Goal: Navigation & Orientation: Find specific page/section

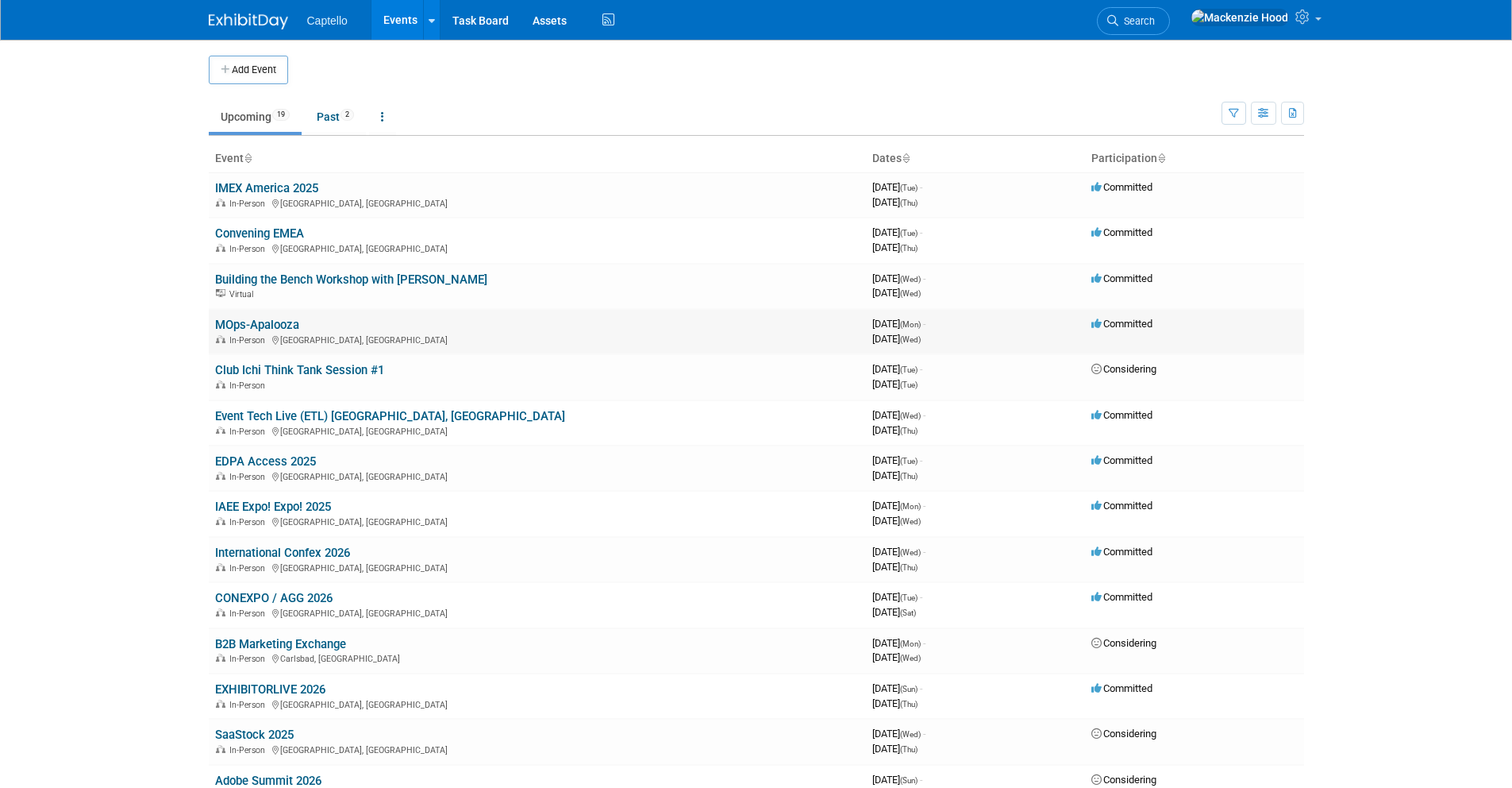
click at [220, 320] on link "MOps-Apalooza" at bounding box center [258, 324] width 84 height 14
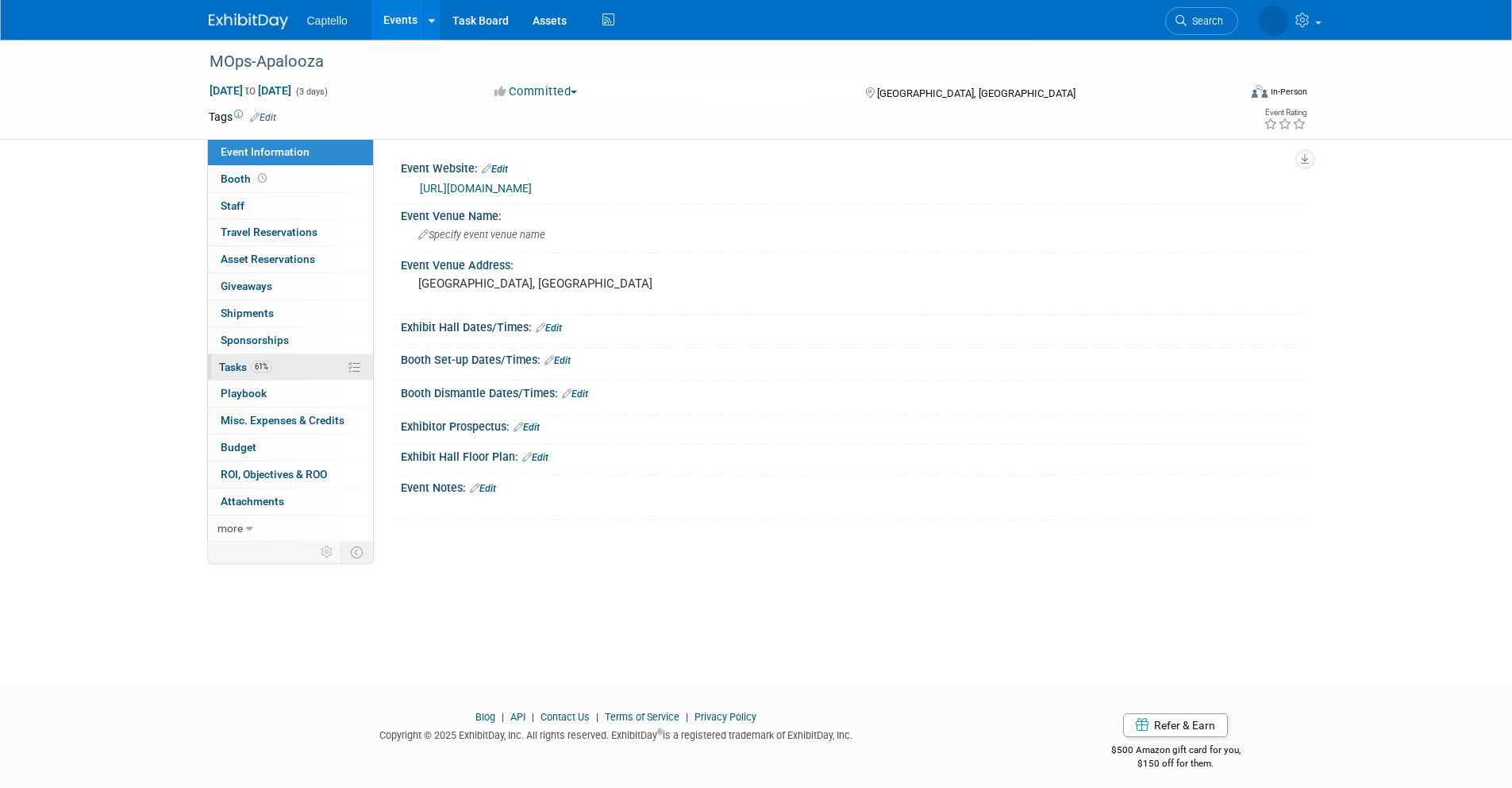
click at [292, 362] on link "61% Tasks 61%" at bounding box center [290, 367] width 165 height 26
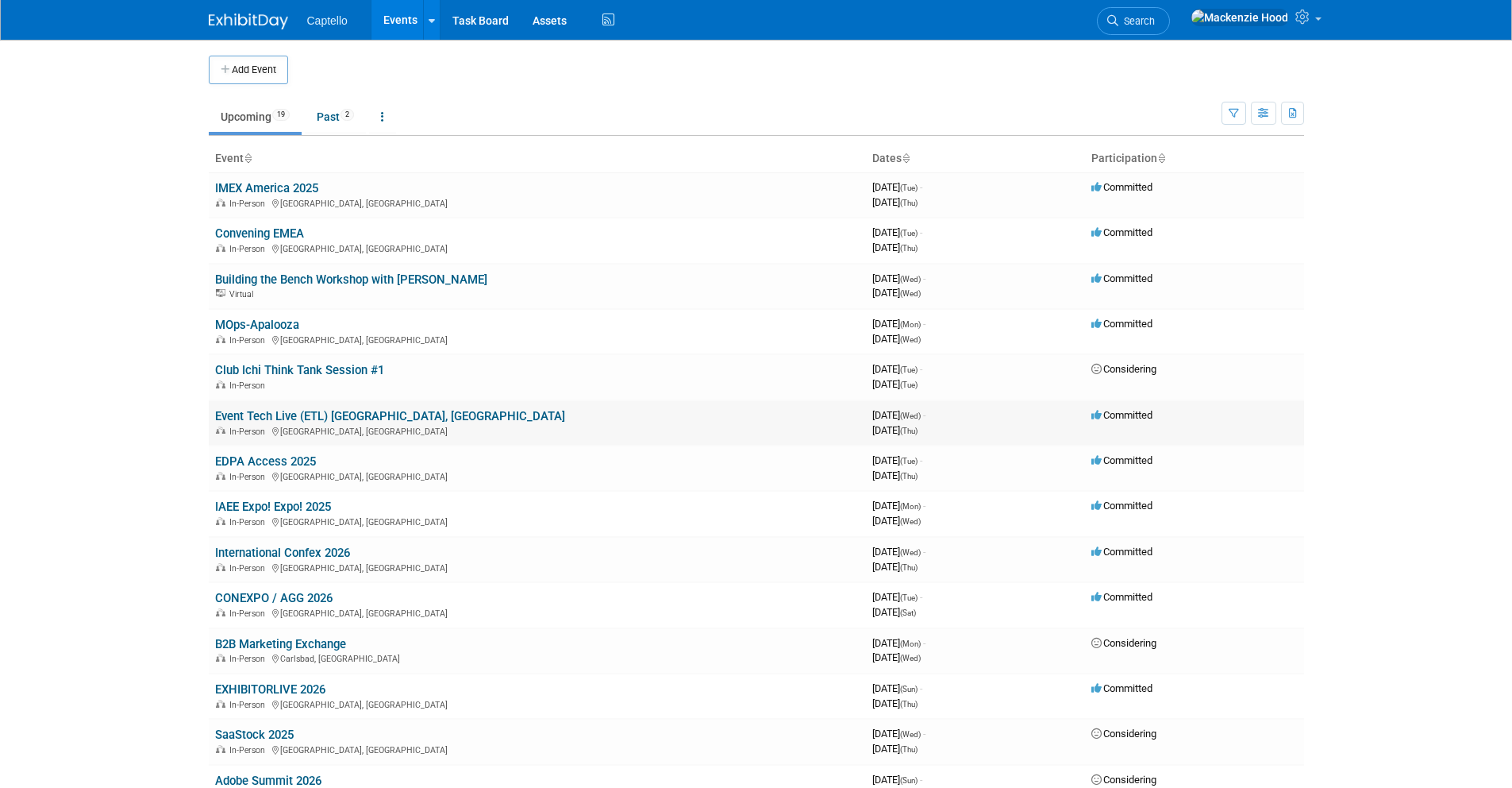
click at [335, 409] on link "Event Tech Live (ETL) [GEOGRAPHIC_DATA], [GEOGRAPHIC_DATA]" at bounding box center [391, 415] width 350 height 14
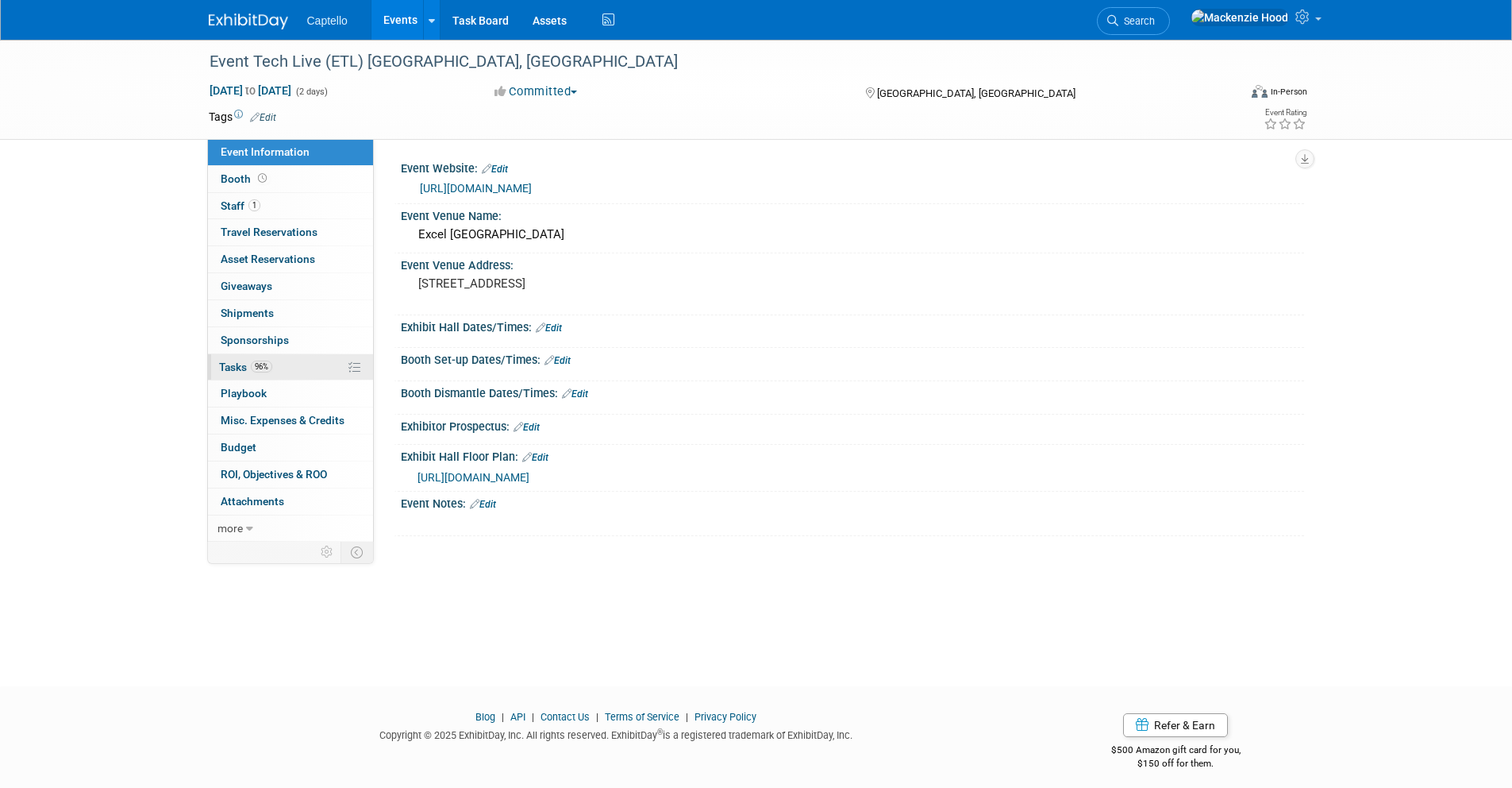
click at [298, 365] on link "96% Tasks 96%" at bounding box center [290, 367] width 165 height 26
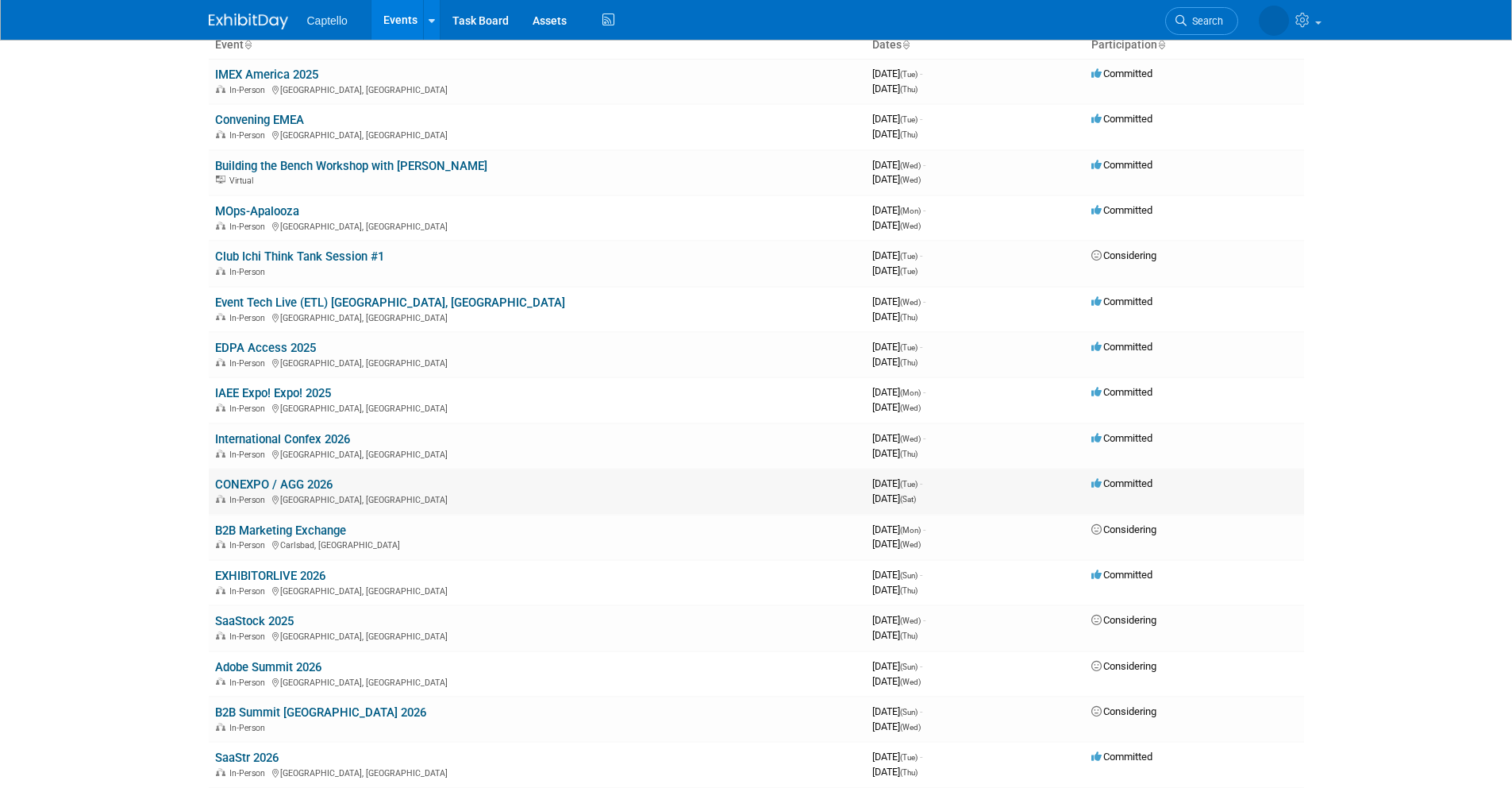
scroll to position [117, 0]
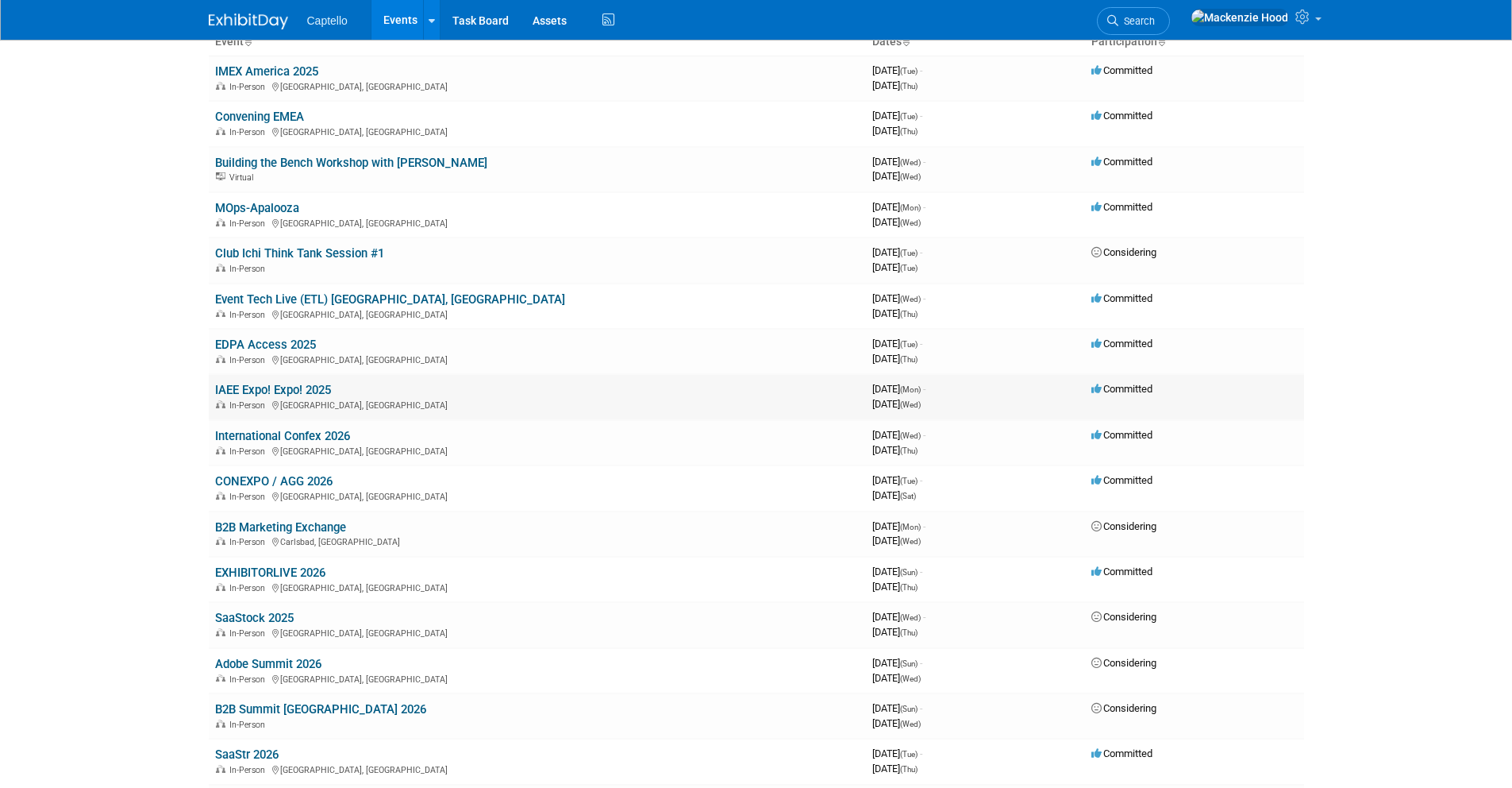
click at [314, 386] on link "IAEE Expo! Expo! 2025" at bounding box center [274, 389] width 116 height 14
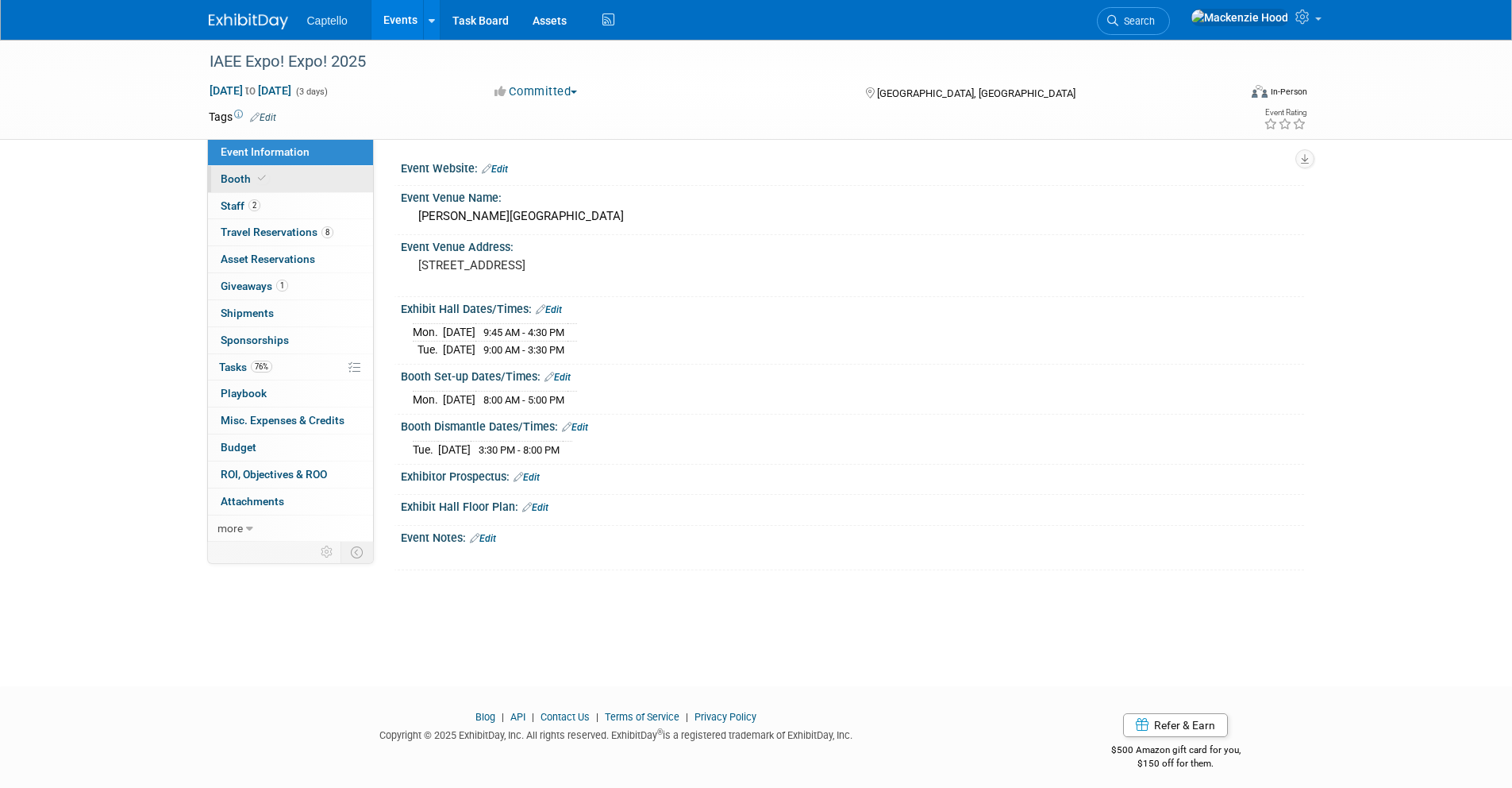
click at [282, 181] on link "Booth" at bounding box center [290, 179] width 165 height 26
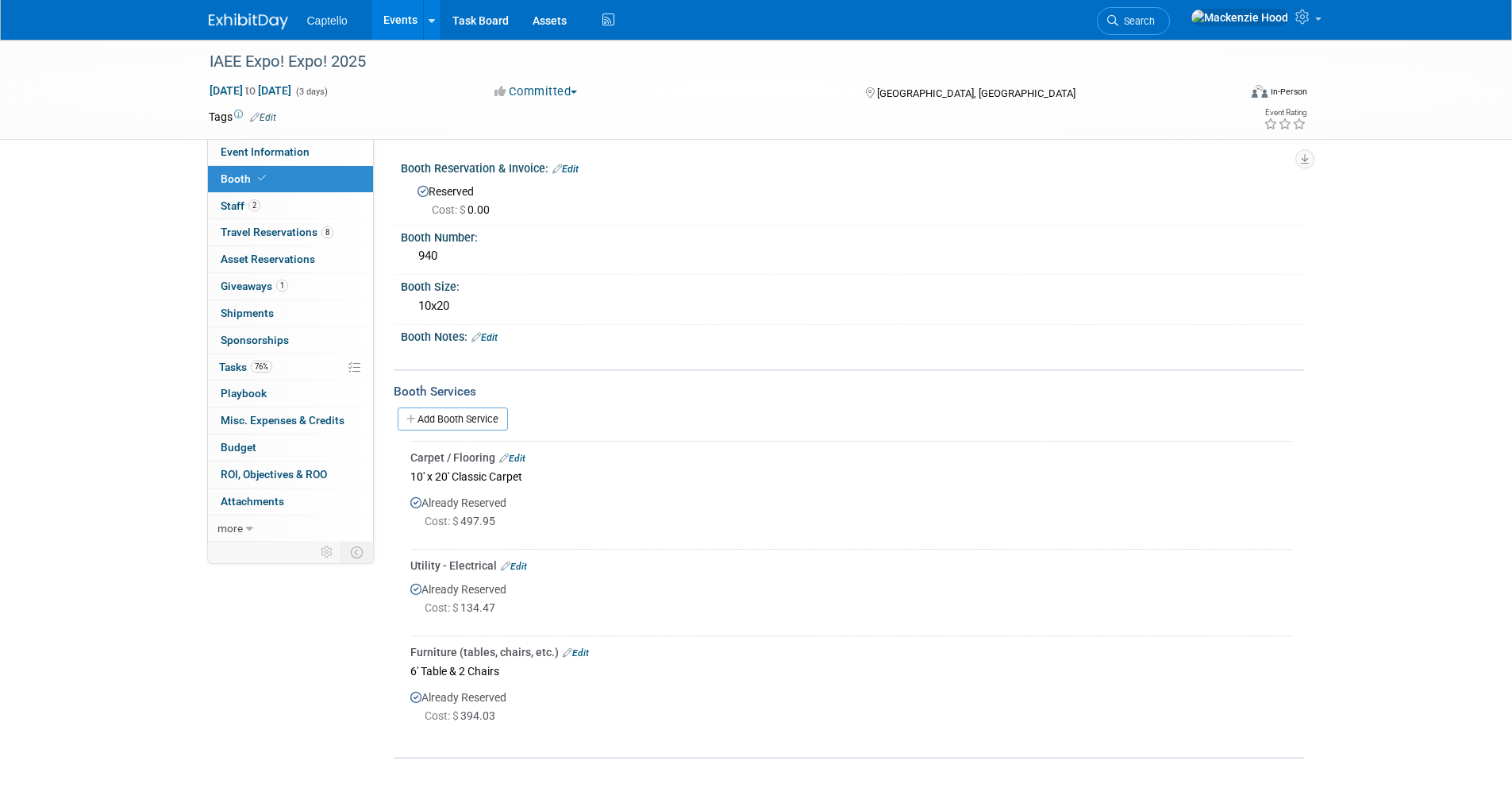
click at [242, 27] on img at bounding box center [248, 21] width 80 height 16
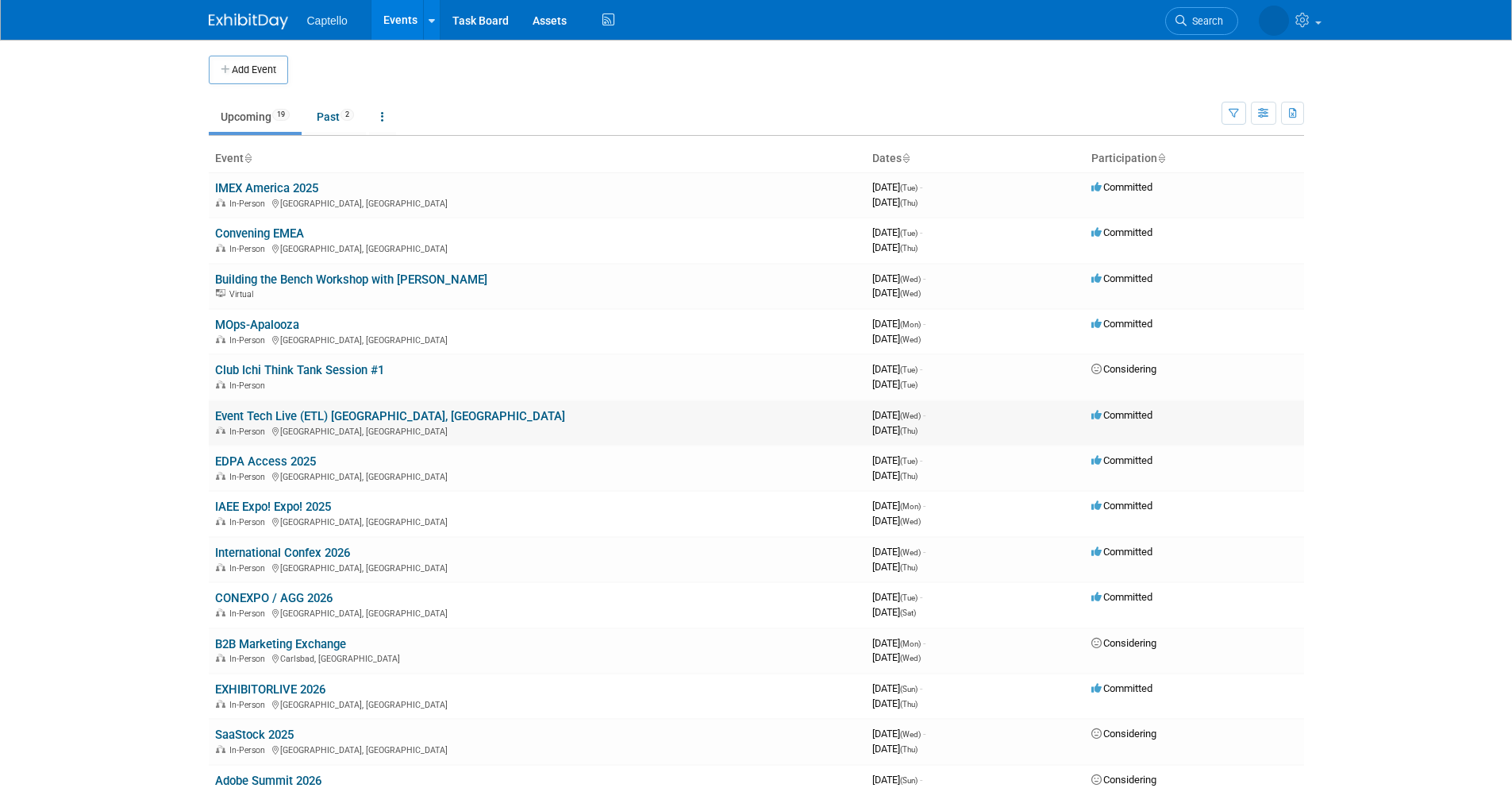
click at [281, 413] on link "Event Tech Live (ETL) [GEOGRAPHIC_DATA], [GEOGRAPHIC_DATA]" at bounding box center [391, 415] width 350 height 14
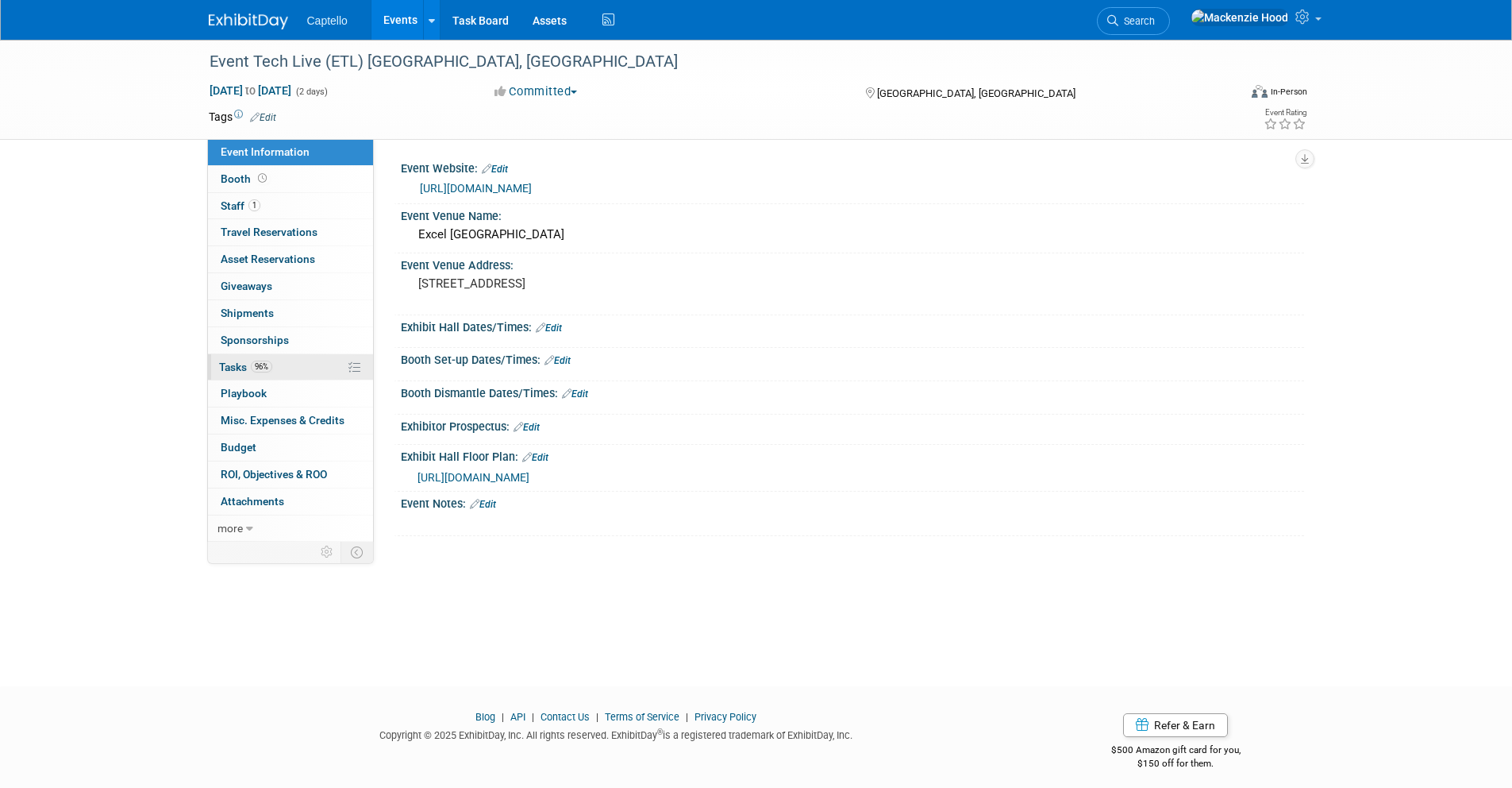
click at [288, 366] on link "96% Tasks 96%" at bounding box center [290, 367] width 165 height 26
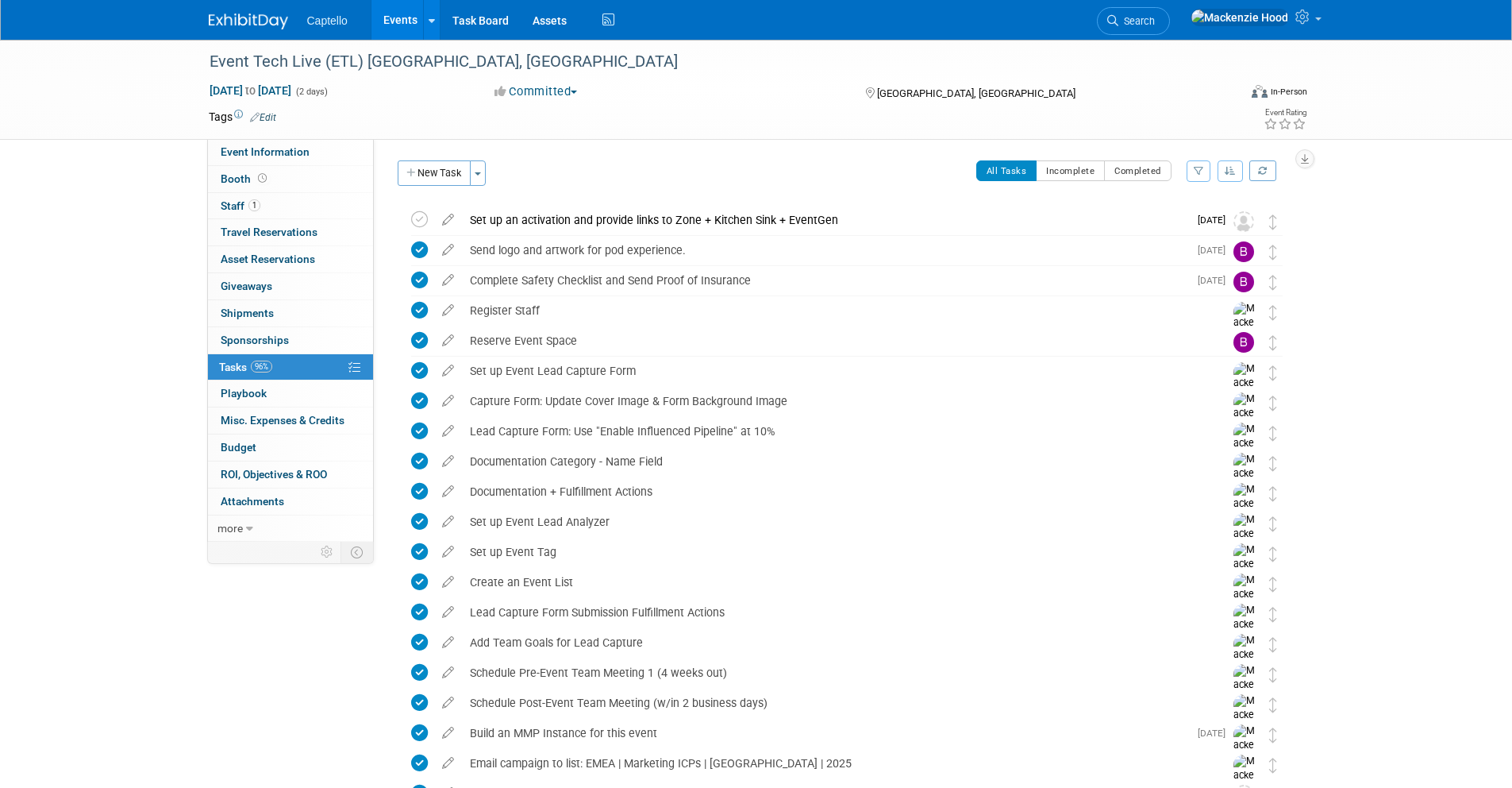
click at [257, 19] on img at bounding box center [248, 21] width 80 height 16
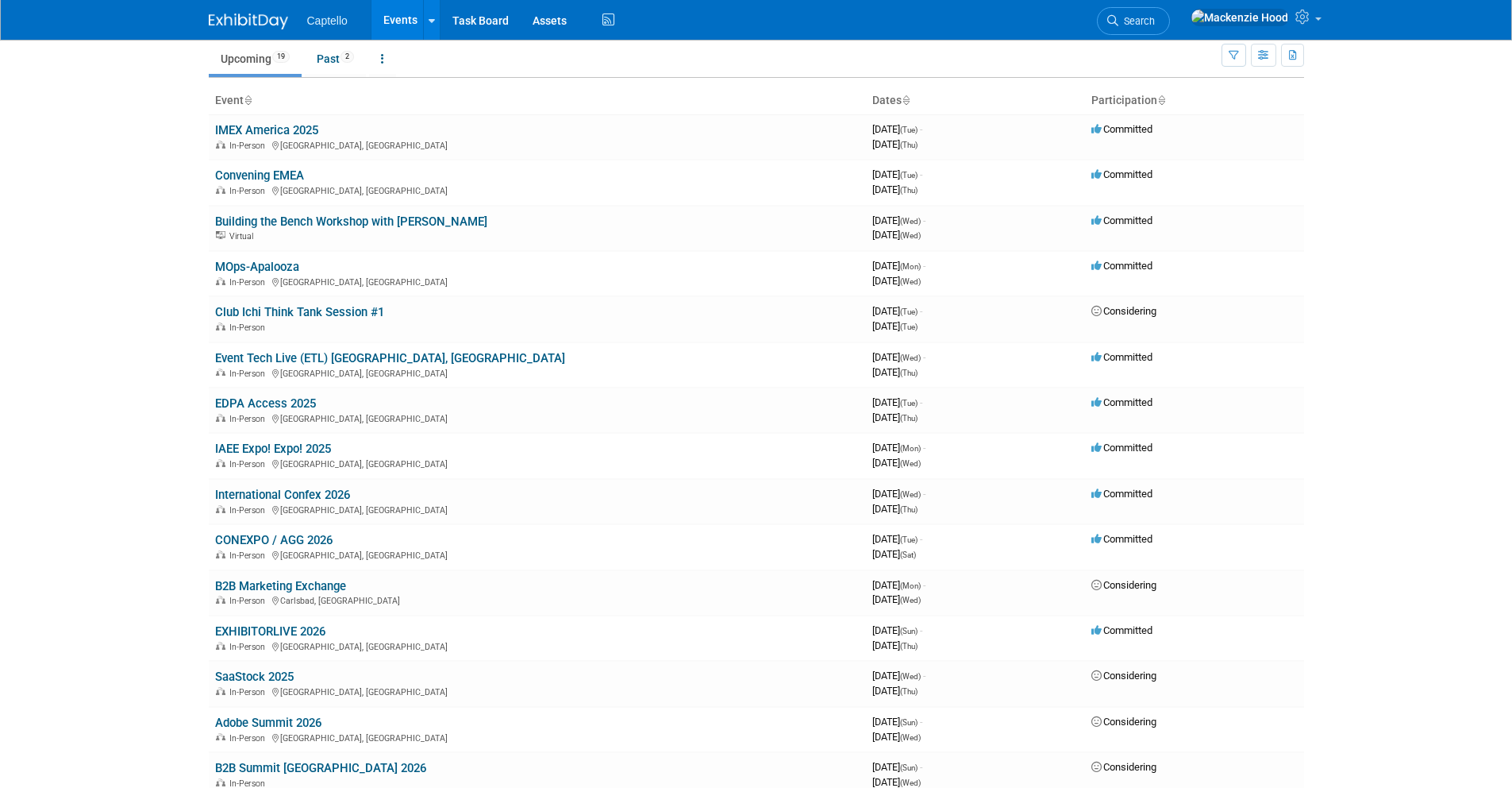
scroll to position [38, 0]
